Goal: Task Accomplishment & Management: Complete application form

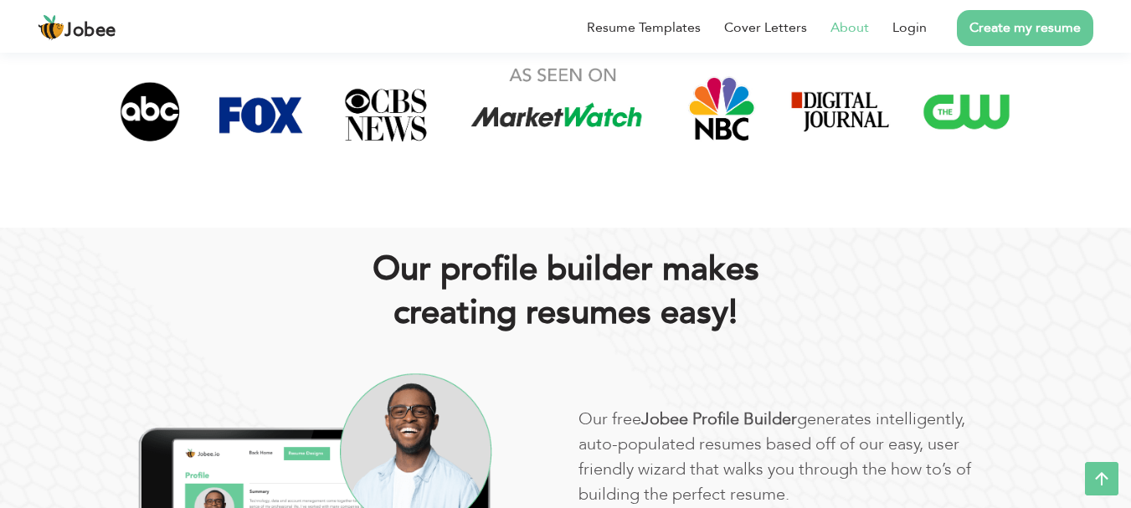
scroll to position [399, 0]
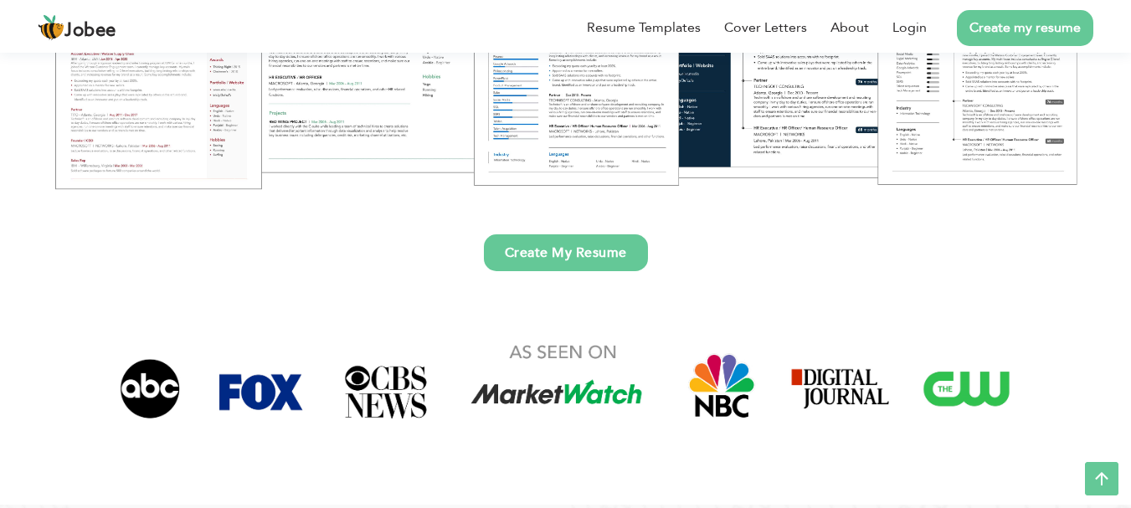
click at [984, 18] on link "Create my resume" at bounding box center [1025, 28] width 136 height 36
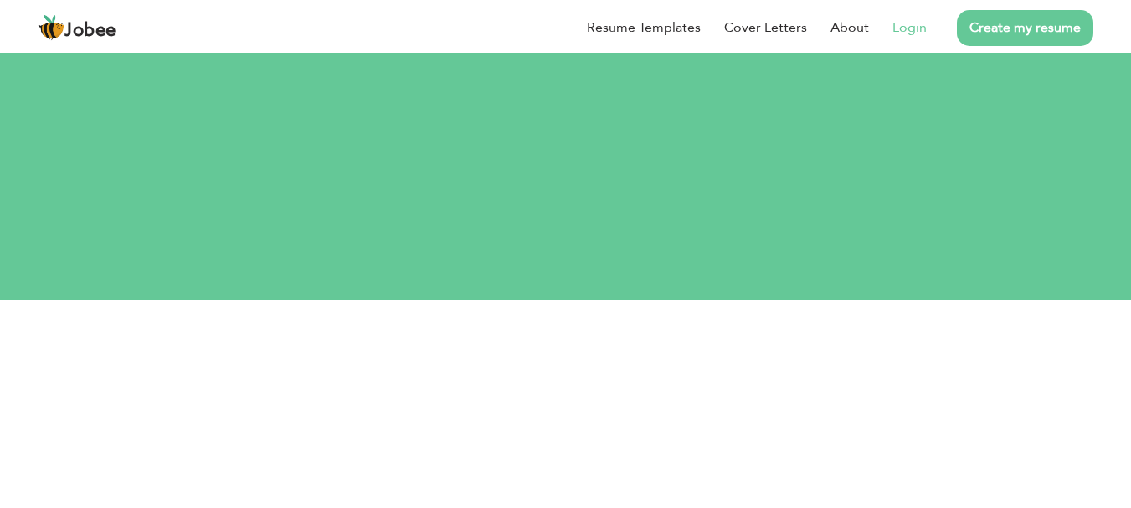
click at [913, 28] on link "Login" at bounding box center [910, 28] width 34 height 20
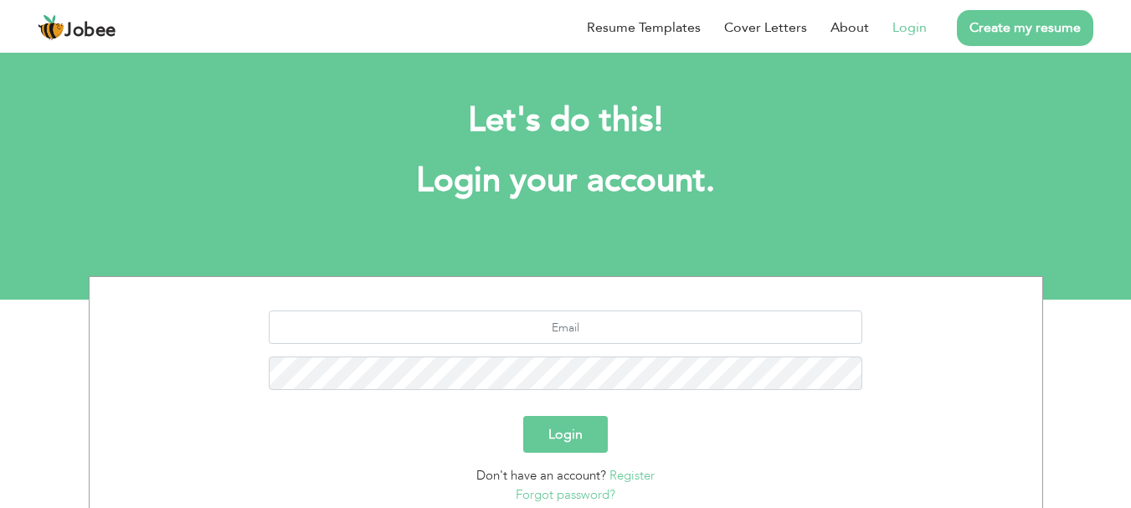
click at [1021, 24] on link "Create my resume" at bounding box center [1025, 28] width 136 height 36
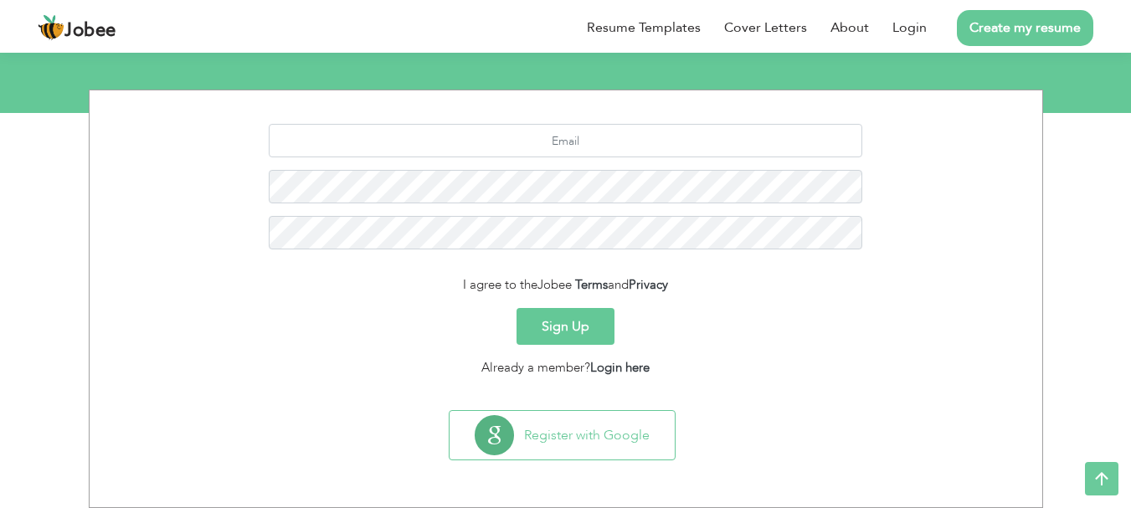
scroll to position [260, 0]
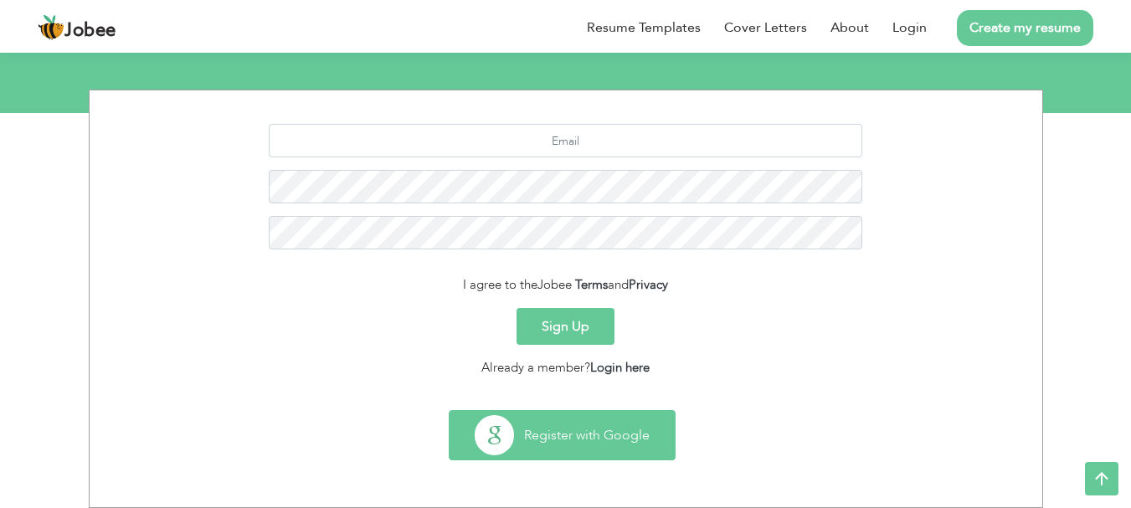
click at [575, 411] on button "Register with Google" at bounding box center [562, 435] width 225 height 49
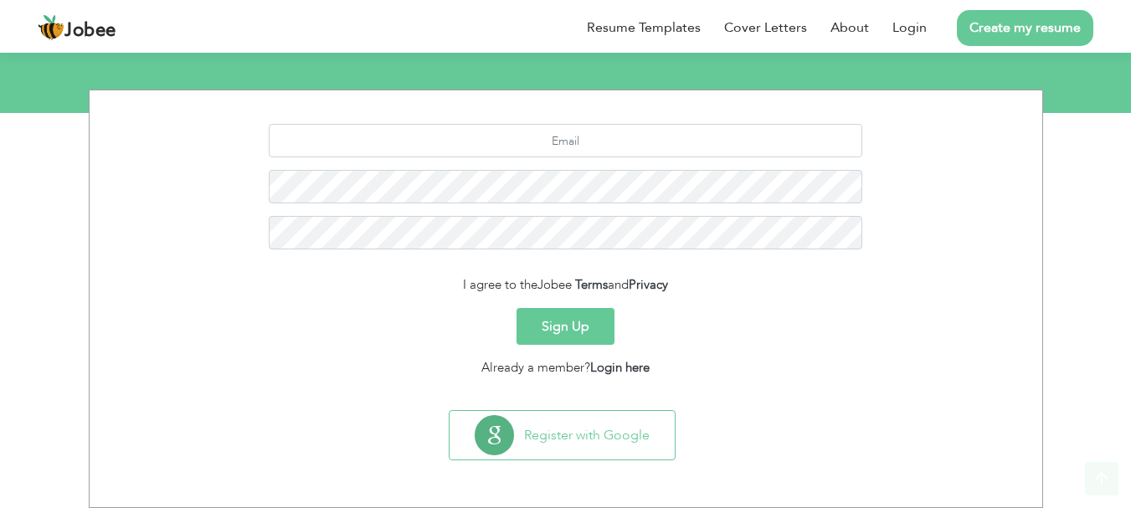
scroll to position [187, 0]
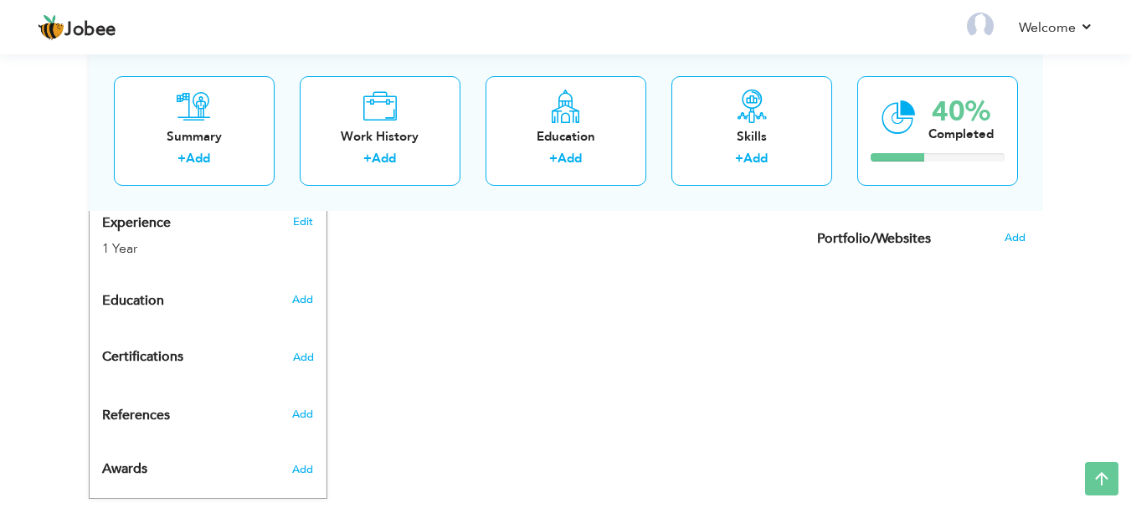
scroll to position [675, 0]
